Goal: Find specific page/section: Find specific page/section

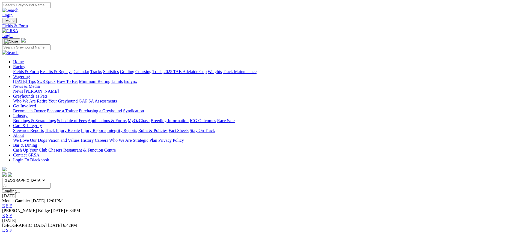
click at [39, 69] on link "Fields & Form" at bounding box center [26, 71] width 26 height 5
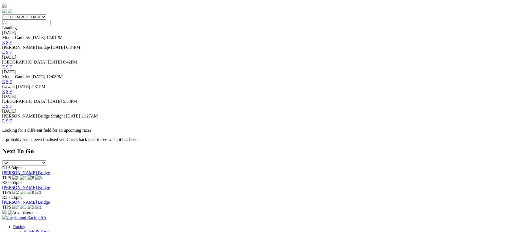
scroll to position [166, 0]
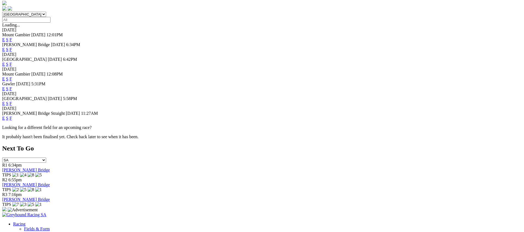
click at [12, 116] on link "F" at bounding box center [11, 118] width 2 height 5
